Goal: Task Accomplishment & Management: Manage account settings

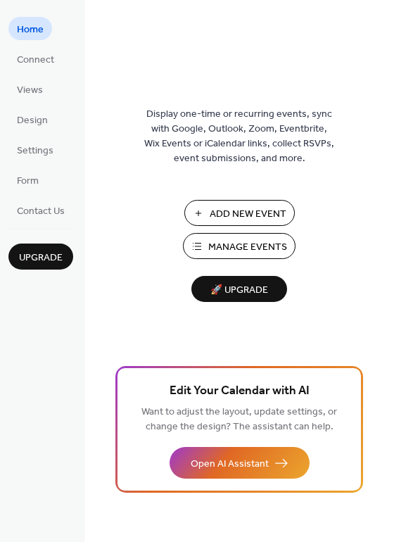
click at [260, 253] on span "Manage Events" at bounding box center [247, 247] width 79 height 15
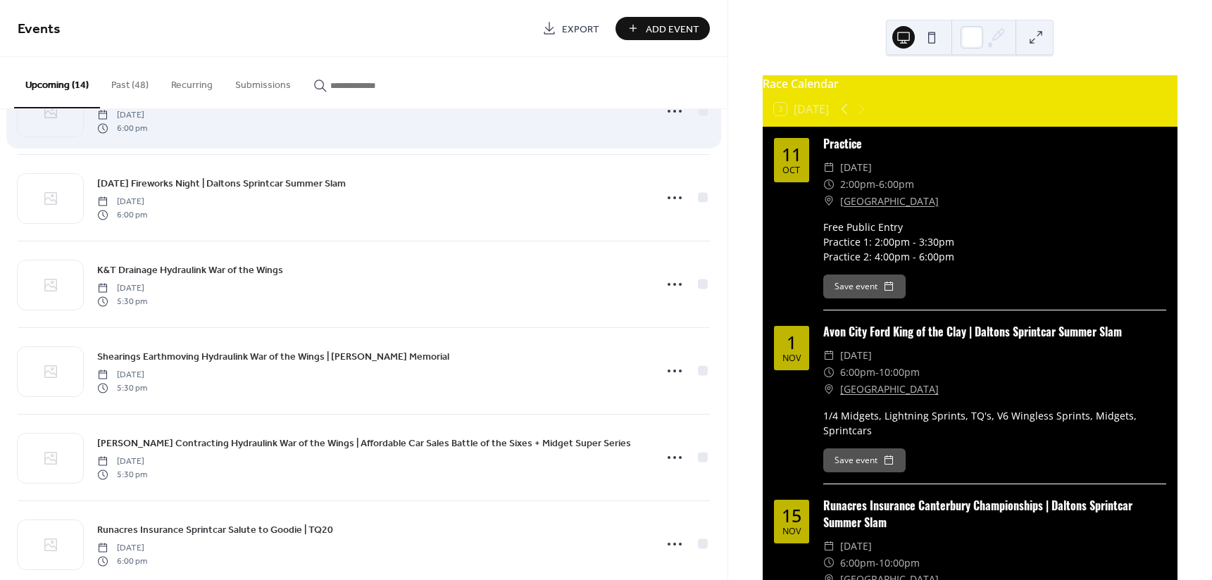
scroll to position [211, 0]
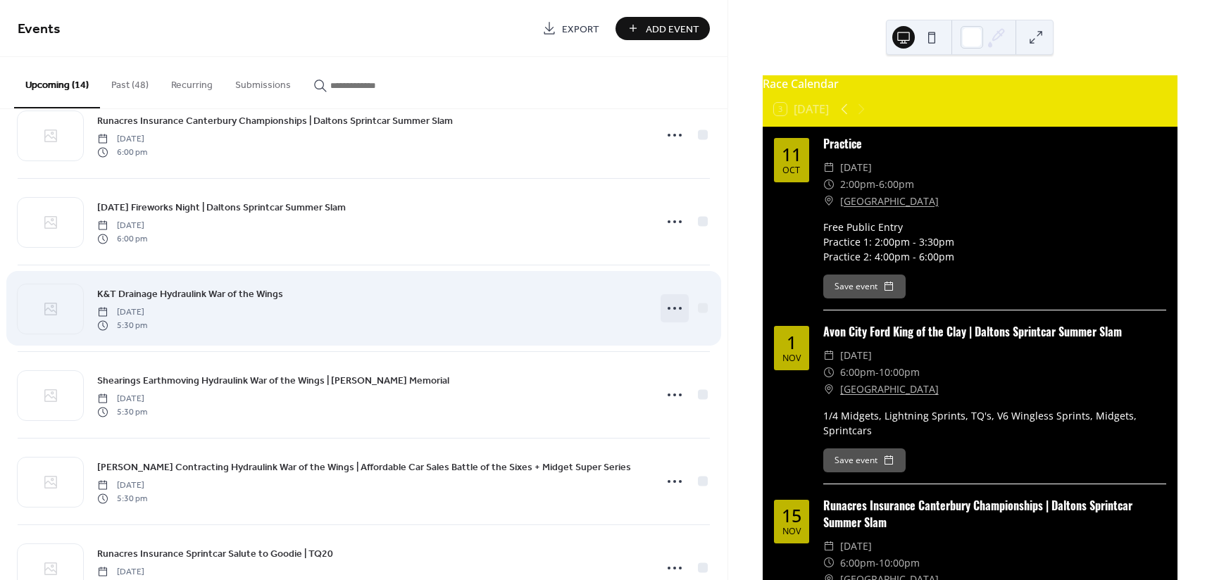
click at [673, 311] on icon at bounding box center [675, 308] width 23 height 23
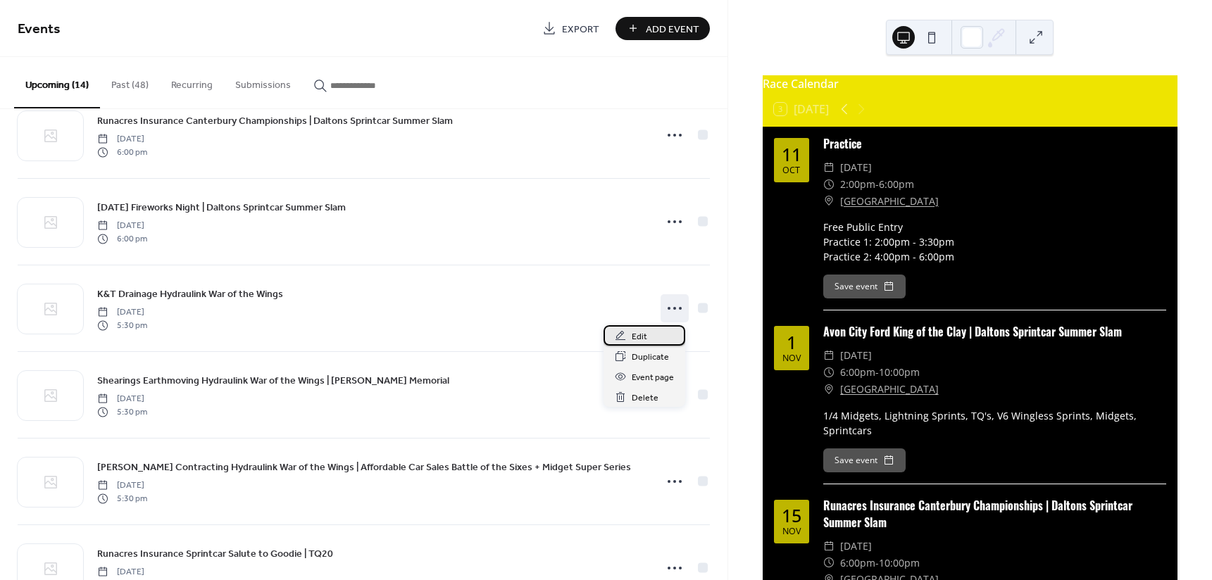
click at [656, 330] on div "Edit" at bounding box center [645, 335] width 82 height 20
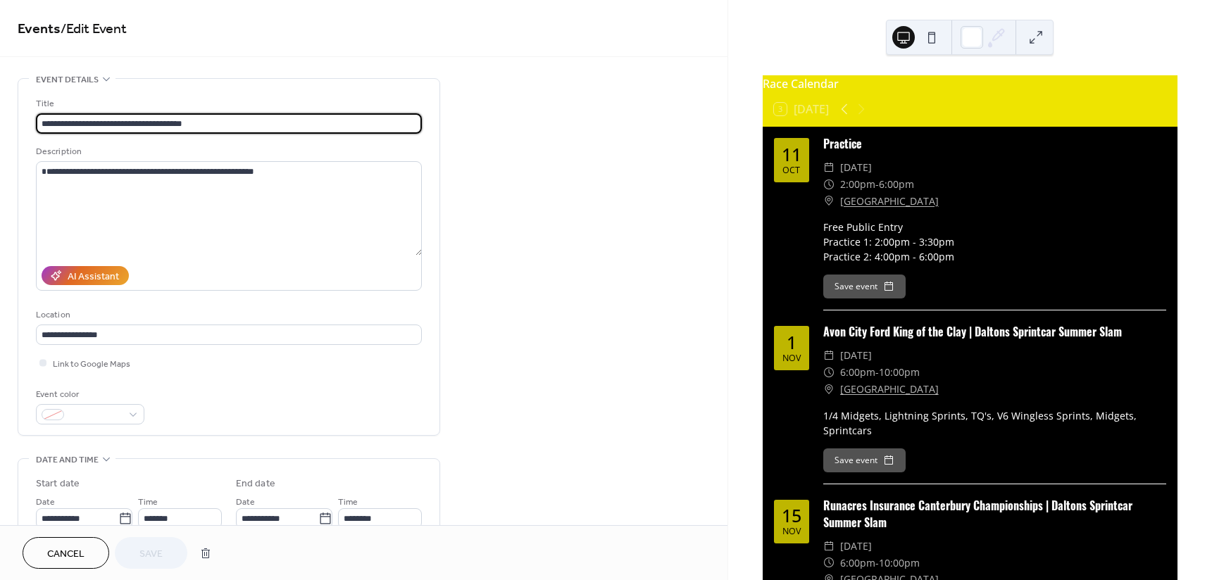
drag, startPoint x: 95, startPoint y: 122, endPoint x: -17, endPoint y: 123, distance: 112.0
click at [0, 123] on html "**********" at bounding box center [606, 290] width 1212 height 580
type input "**********"
click at [170, 549] on button "Save" at bounding box center [151, 553] width 73 height 32
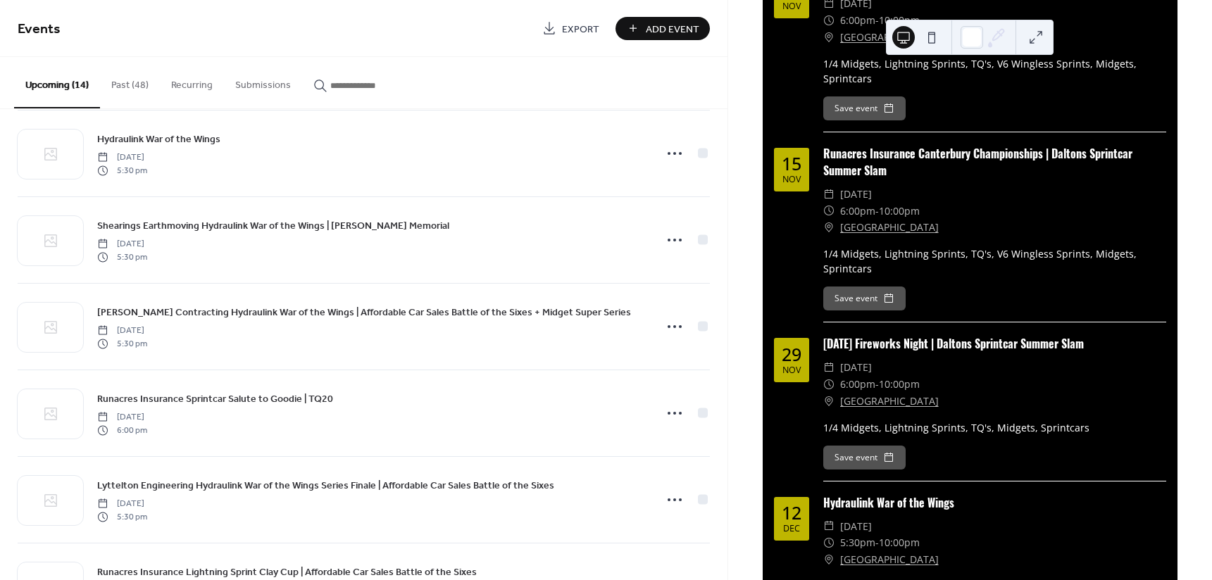
scroll to position [361, 0]
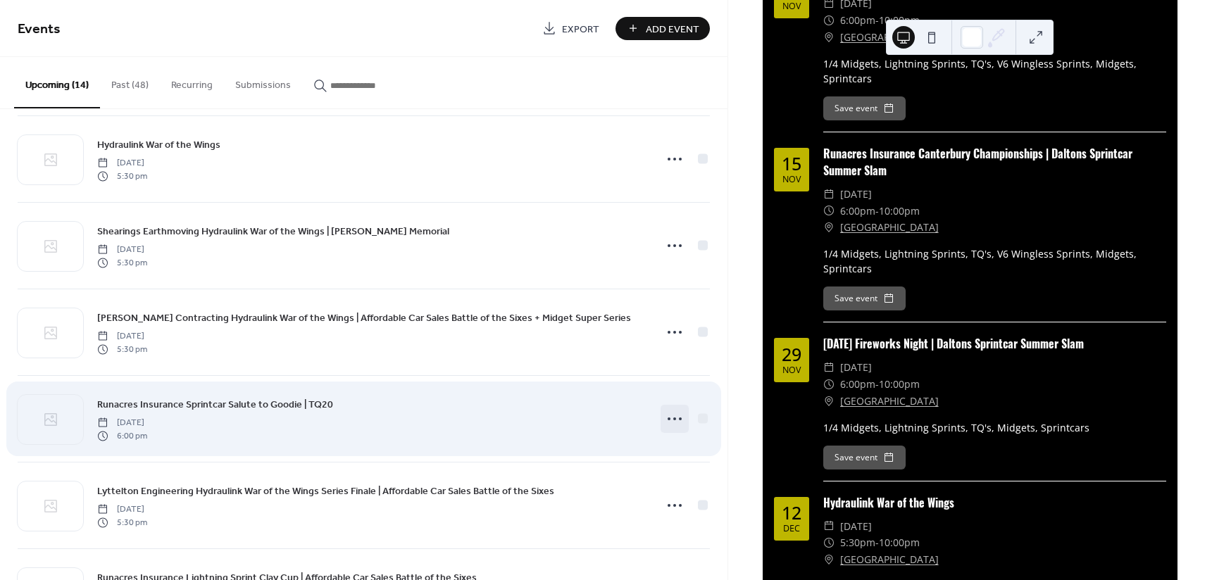
click at [661, 421] on div at bounding box center [675, 419] width 28 height 28
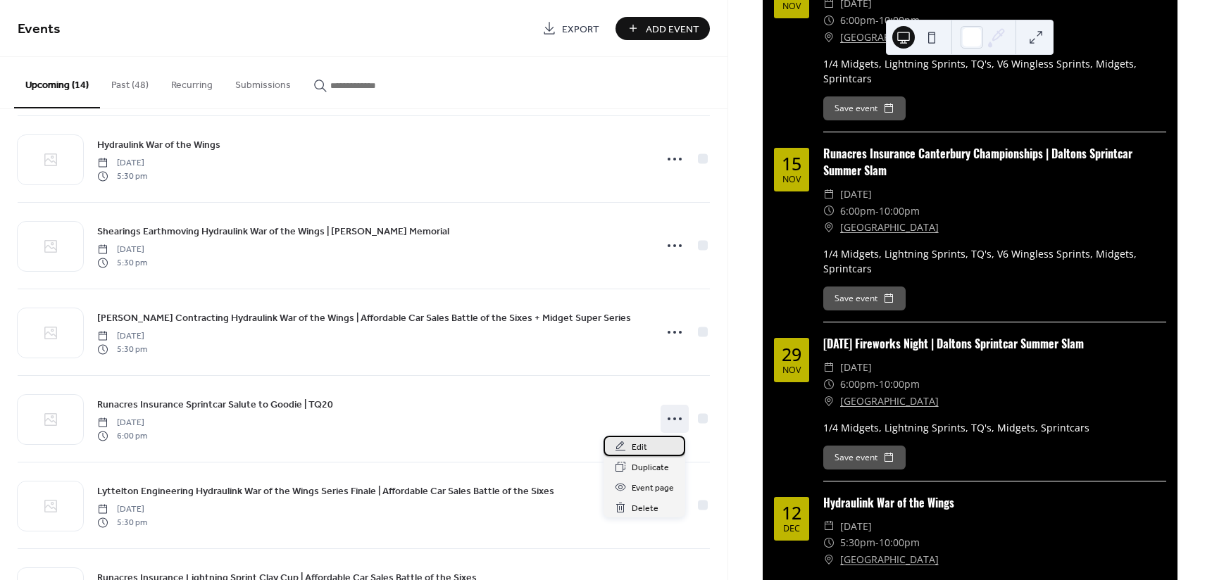
click at [632, 445] on span "Edit" at bounding box center [639, 447] width 15 height 15
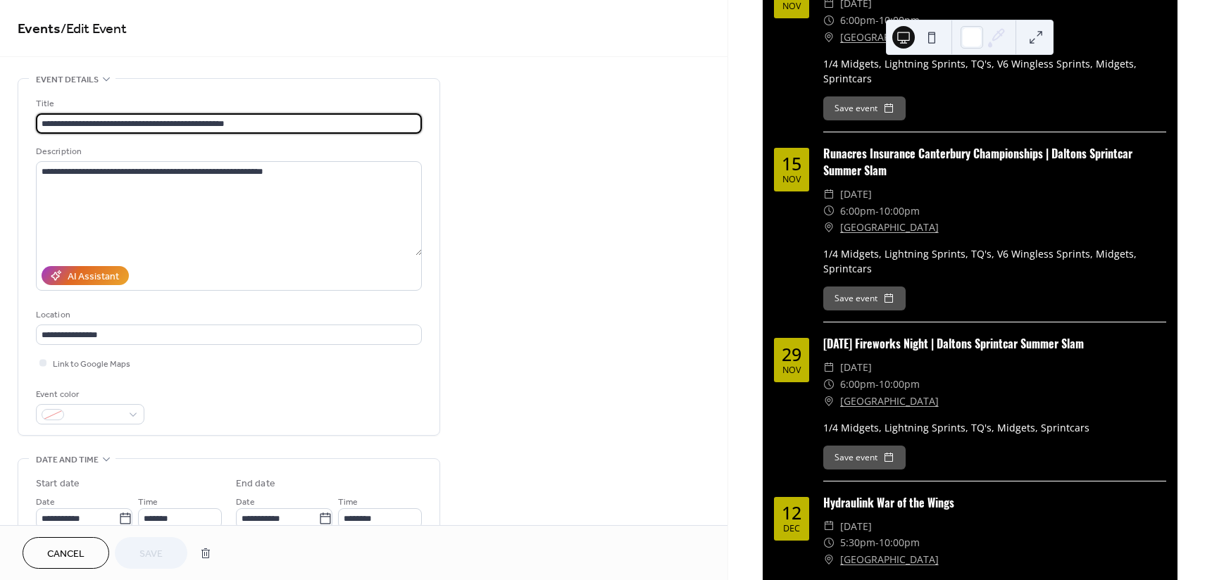
click at [73, 547] on span "Cancel" at bounding box center [65, 554] width 37 height 15
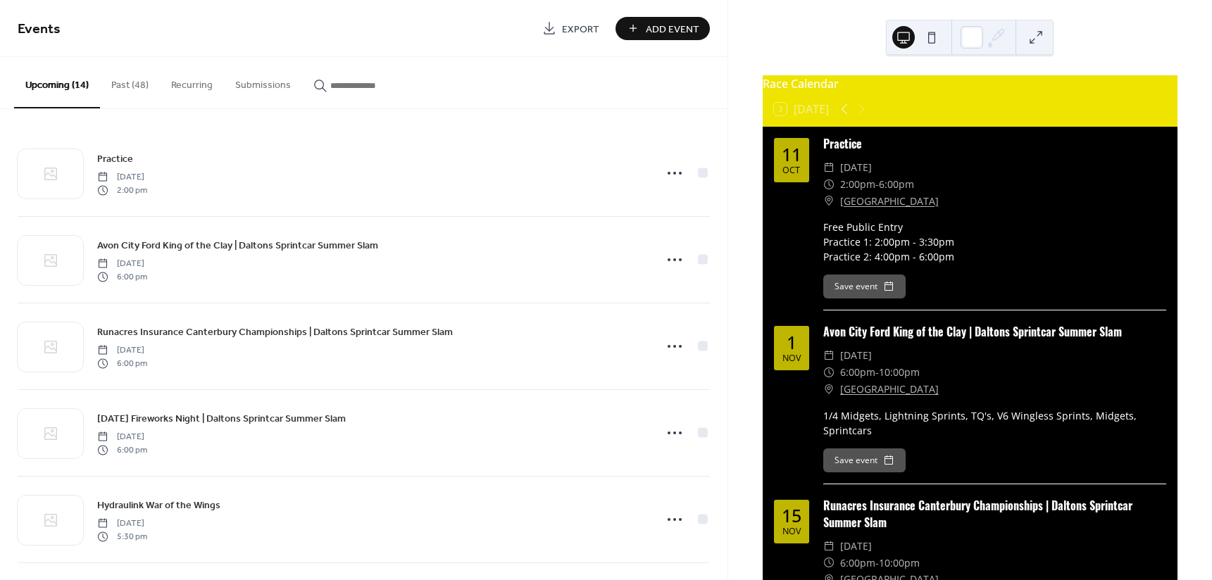
scroll to position [563, 0]
